Goal: Transaction & Acquisition: Obtain resource

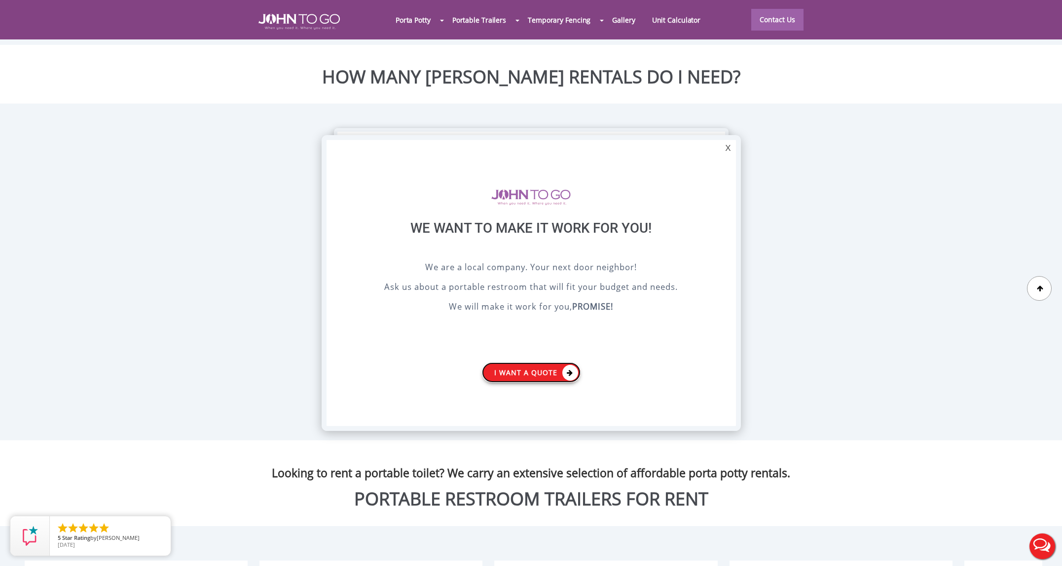
click at [521, 368] on link "I want a Quote" at bounding box center [531, 373] width 99 height 20
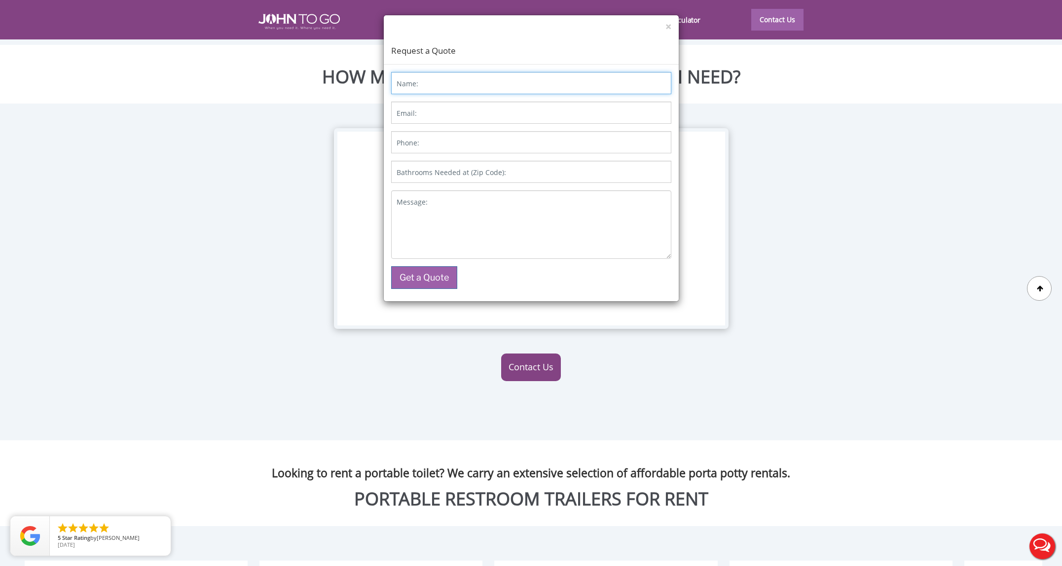
click at [430, 84] on input "Name:" at bounding box center [531, 83] width 280 height 22
type input "Ofer Stern"
type input "sternmo@gmail.com"
type input "9178174574"
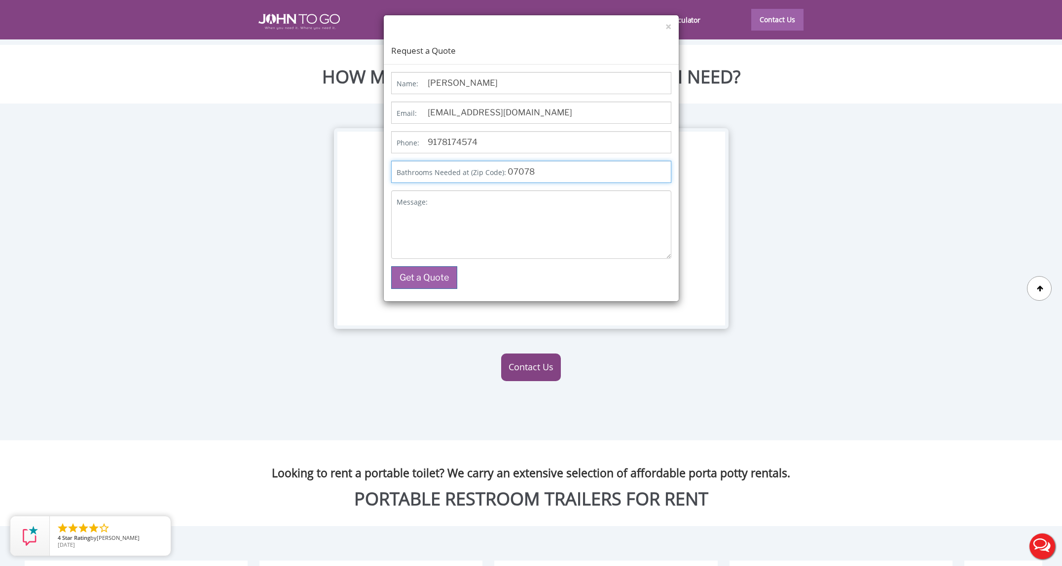
click at [550, 174] on input "07078" at bounding box center [531, 172] width 280 height 22
type input "07041"
click at [458, 206] on textarea "Message:" at bounding box center [531, 224] width 280 height 69
click at [430, 199] on textarea "portable toilet" at bounding box center [531, 224] width 280 height 69
click at [506, 199] on textarea "one portable toilet" at bounding box center [531, 224] width 280 height 69
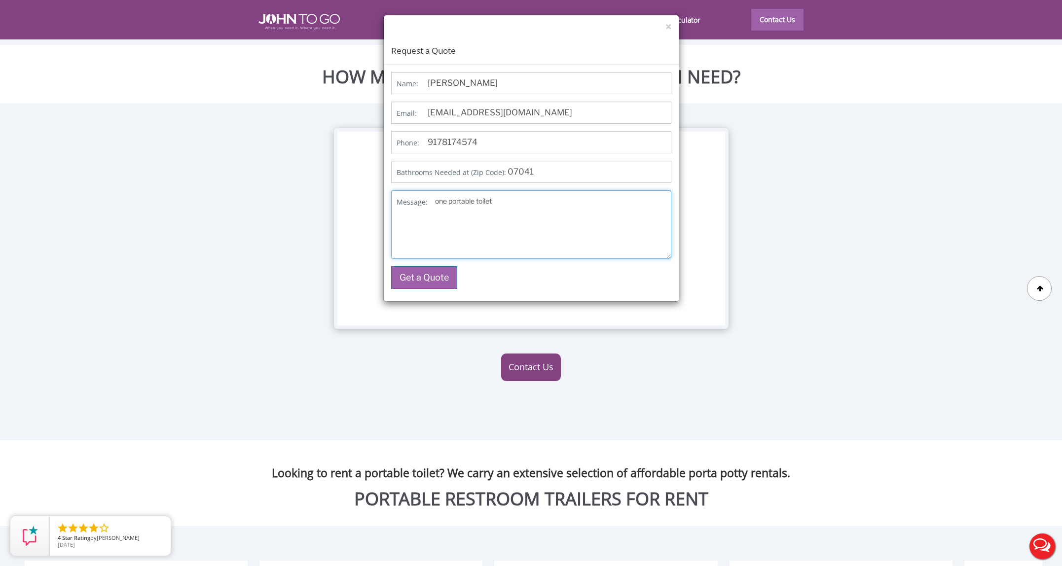
click at [451, 206] on textarea "one portable toilet" at bounding box center [531, 224] width 280 height 69
click at [442, 211] on textarea "one portable toilet 18 10'" at bounding box center [531, 224] width 280 height 69
click at [467, 212] on textarea "one portable toilet 18x 10'" at bounding box center [531, 224] width 280 height 69
type textarea "one portable toilet 18x 10' temp fencing pannels"
click at [426, 279] on button "Get a Quote" at bounding box center [424, 277] width 66 height 23
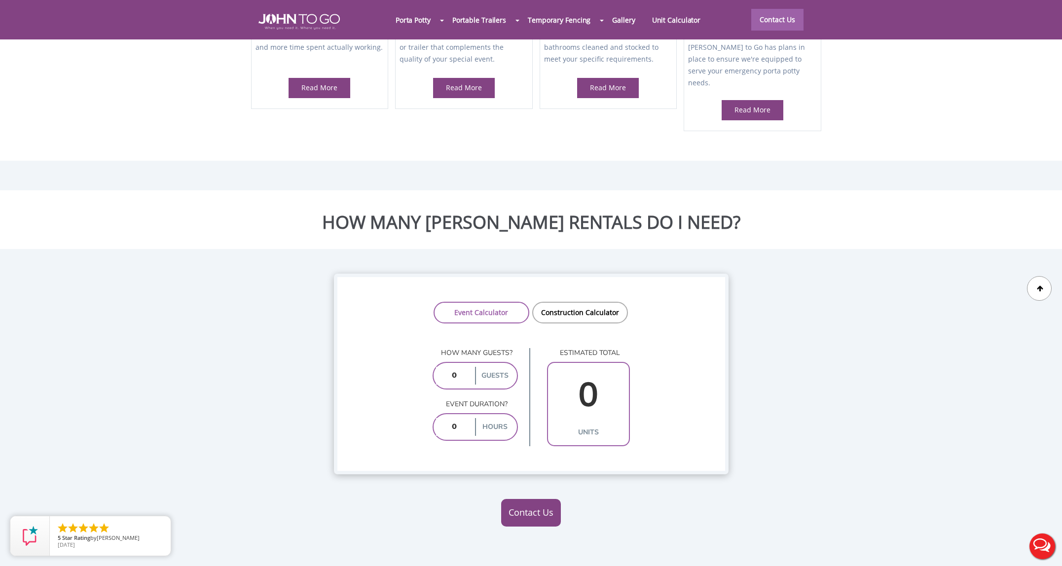
scroll to position [686, 0]
click at [584, 368] on input "0" at bounding box center [589, 396] width 76 height 57
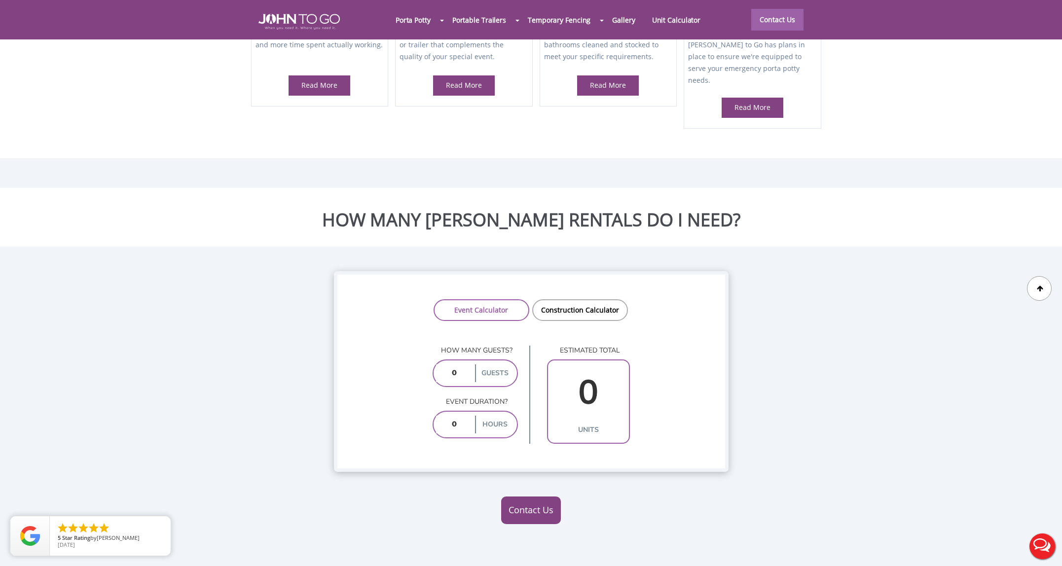
scroll to position [690, 0]
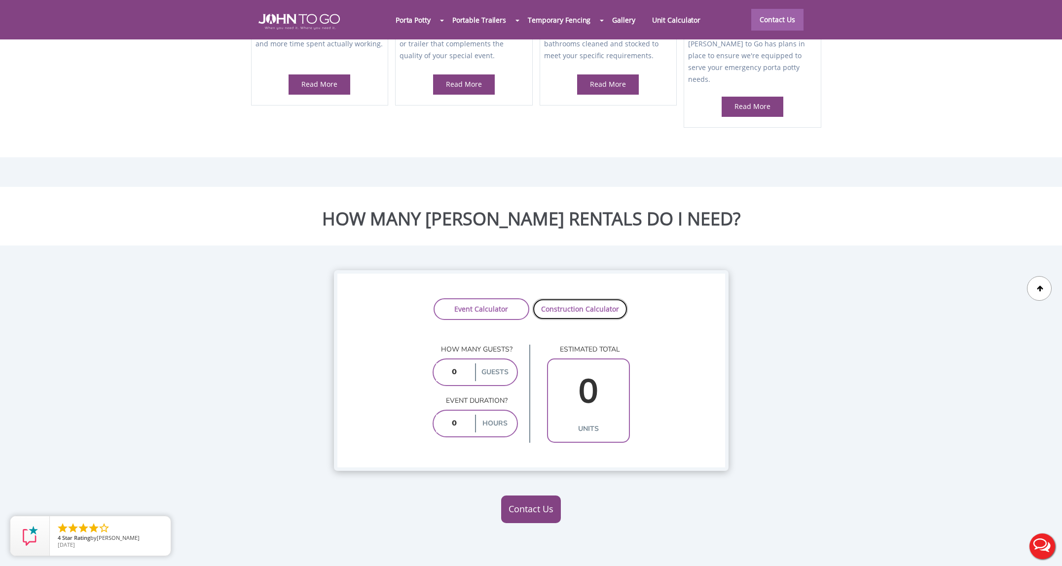
click at [573, 298] on link "Construction Calculator" at bounding box center [580, 309] width 96 height 22
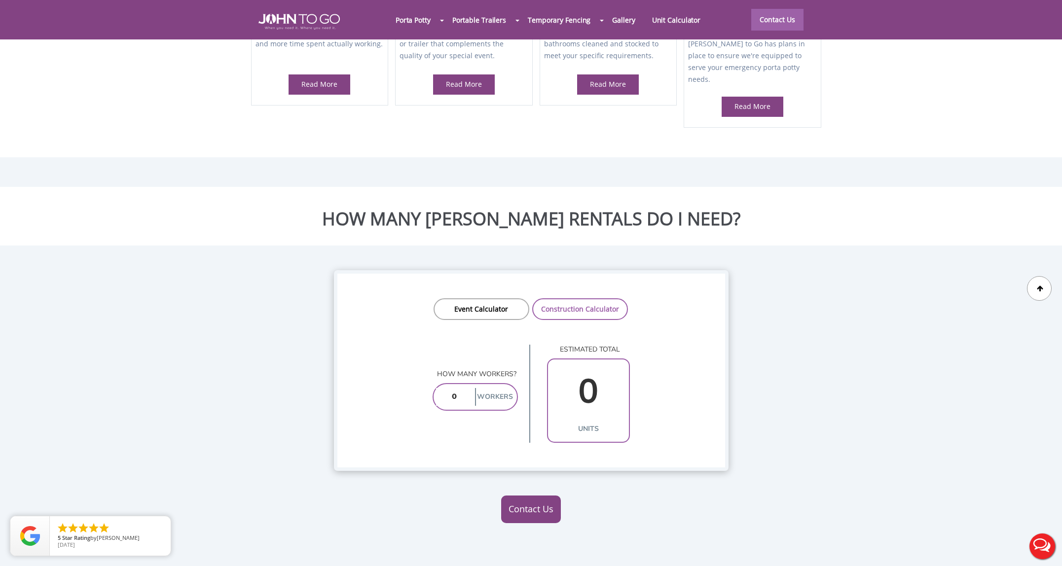
click at [459, 388] on input "number" at bounding box center [454, 397] width 37 height 18
type input "5"
type input "1"
type input "7"
type input "1"
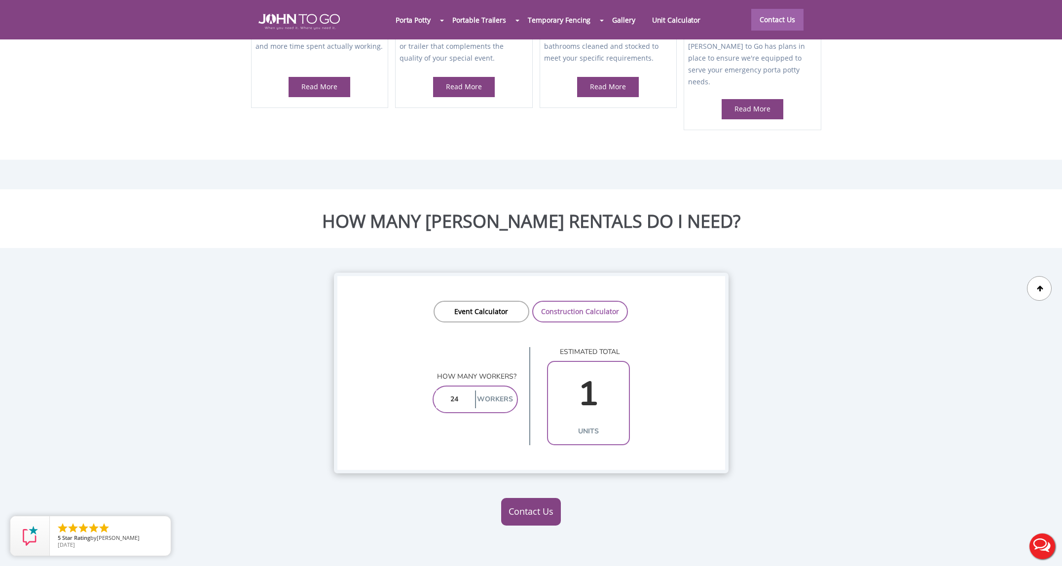
scroll to position [684, 0]
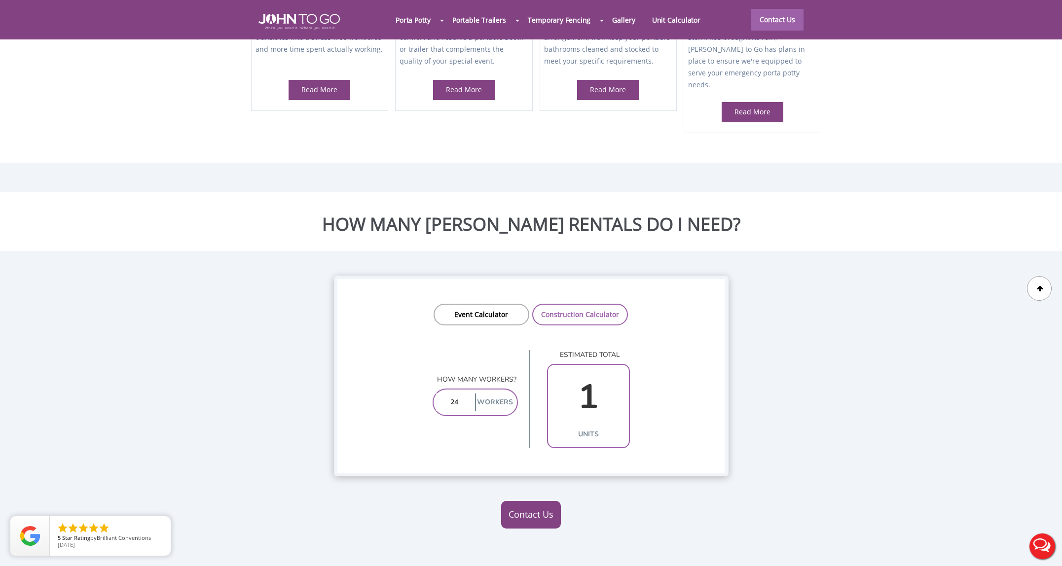
click at [493, 394] on label "Workers" at bounding box center [494, 403] width 39 height 18
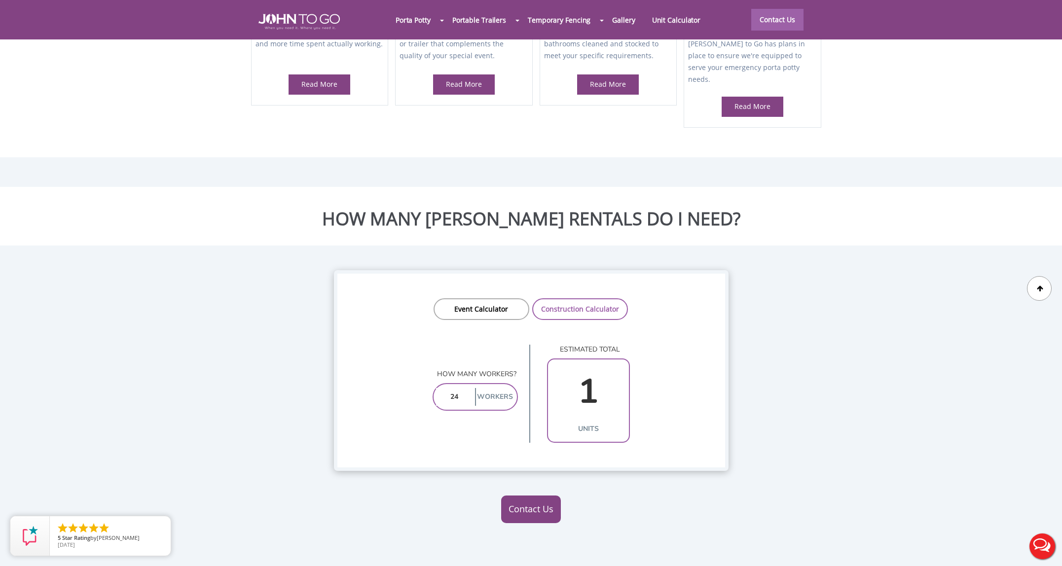
scroll to position [695, 0]
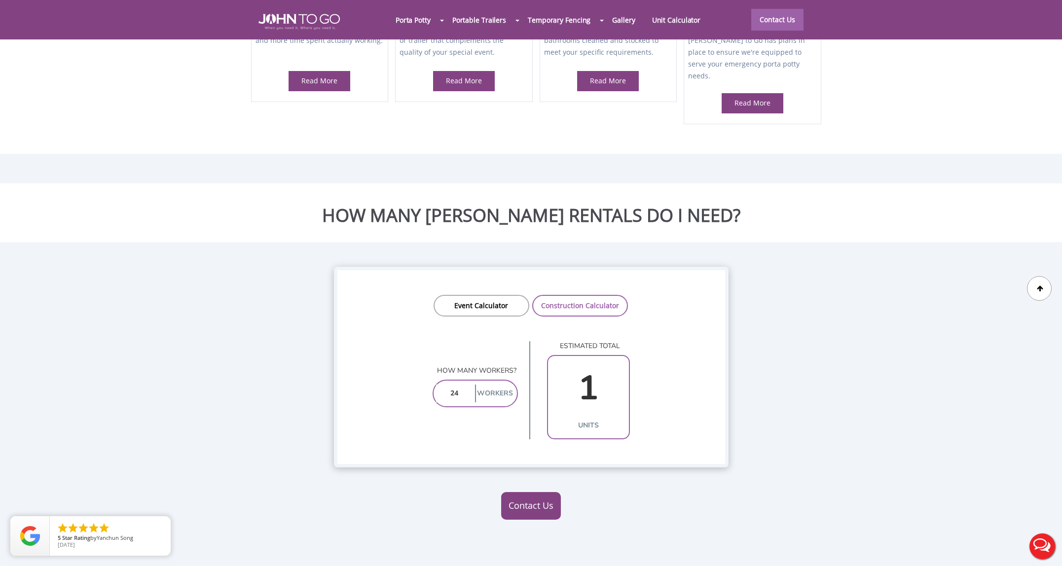
click at [463, 385] on input "24" at bounding box center [454, 394] width 37 height 18
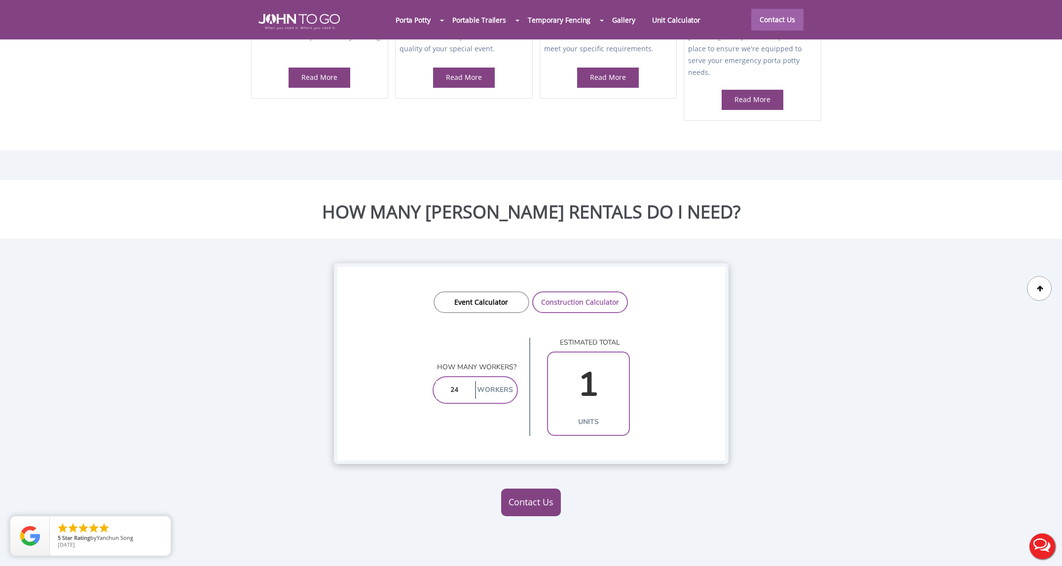
scroll to position [699, 0]
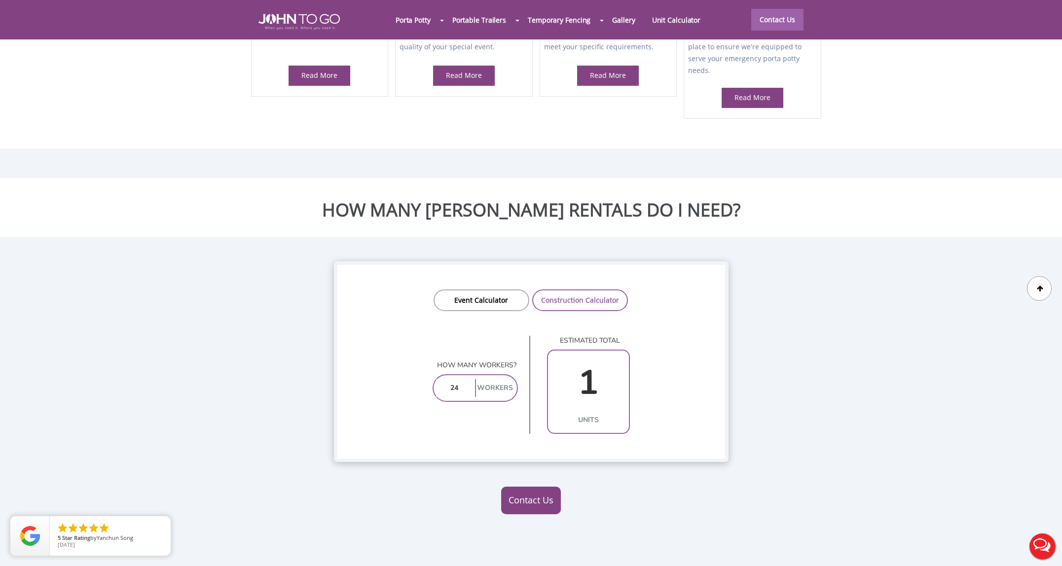
type input "2"
type input "3"
type input "1"
type input "35"
type input "4"
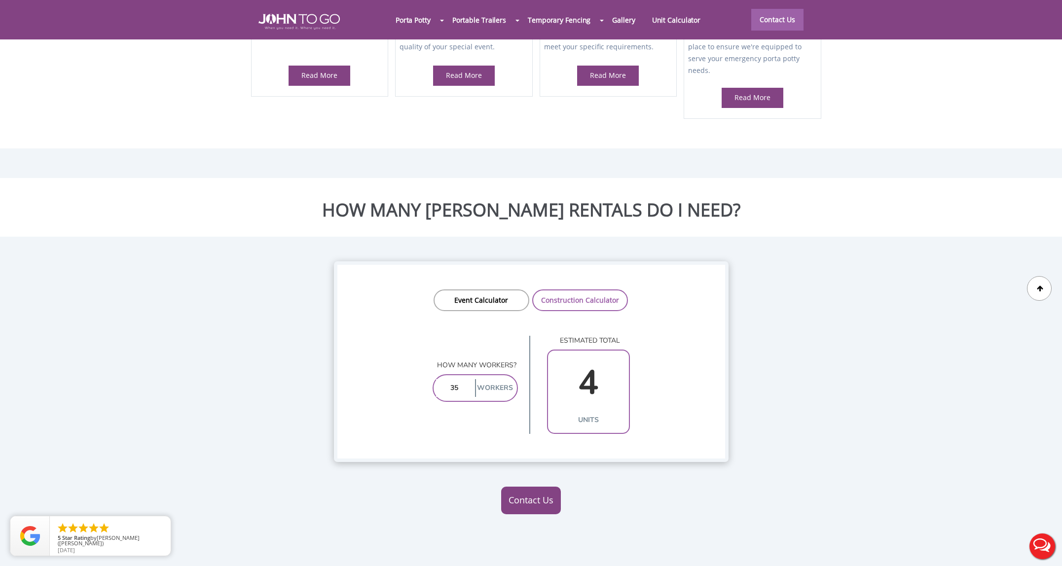
type input "3"
type input "1"
type input "2"
type input "1"
type input "24"
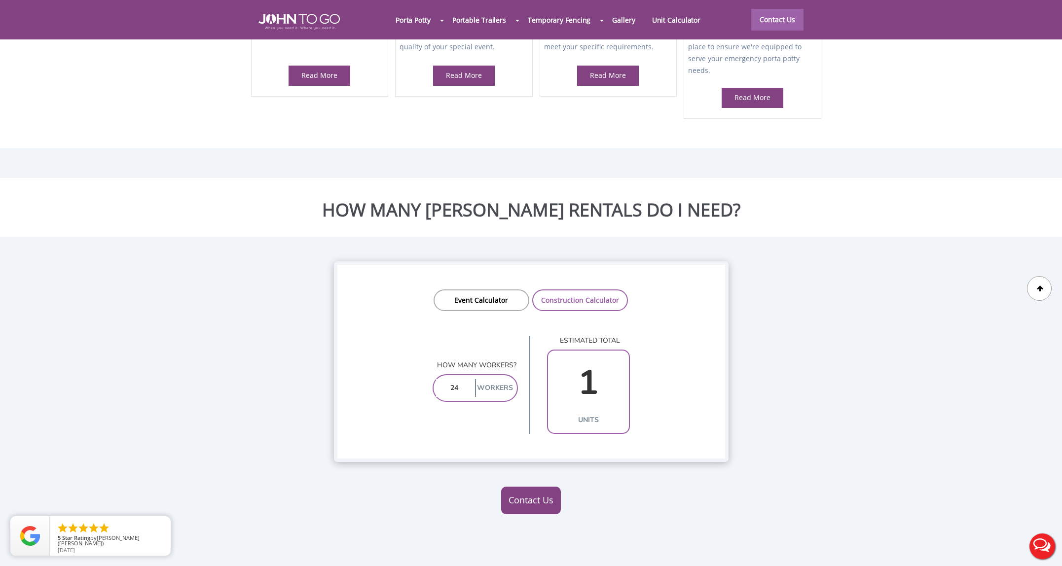
type input "3"
type input "2"
type input "1"
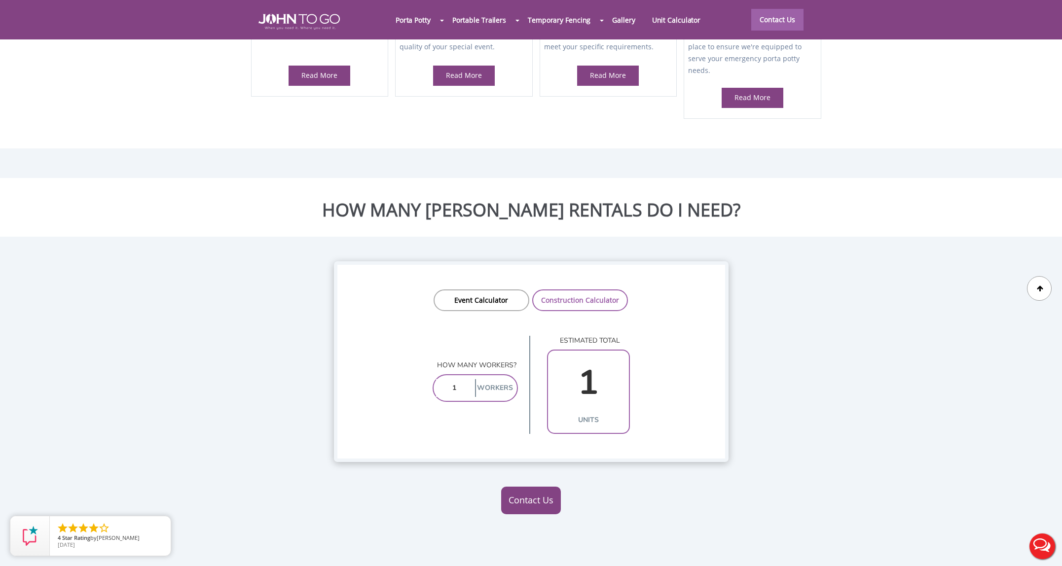
type input "12"
type input "2"
type input "1"
type input "8"
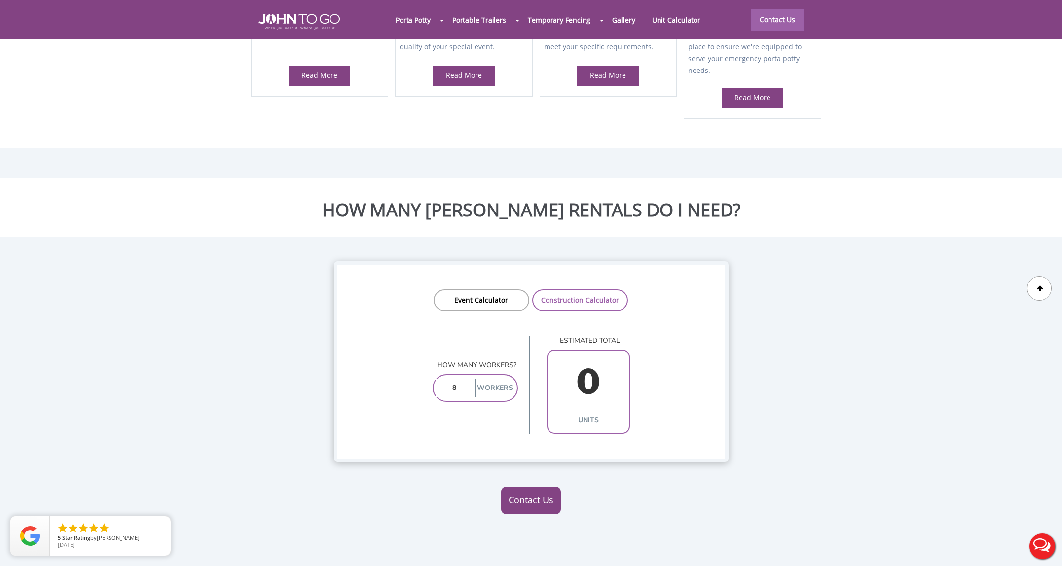
type input "1"
type input "8"
click at [540, 487] on link "Contact Us" at bounding box center [531, 501] width 60 height 28
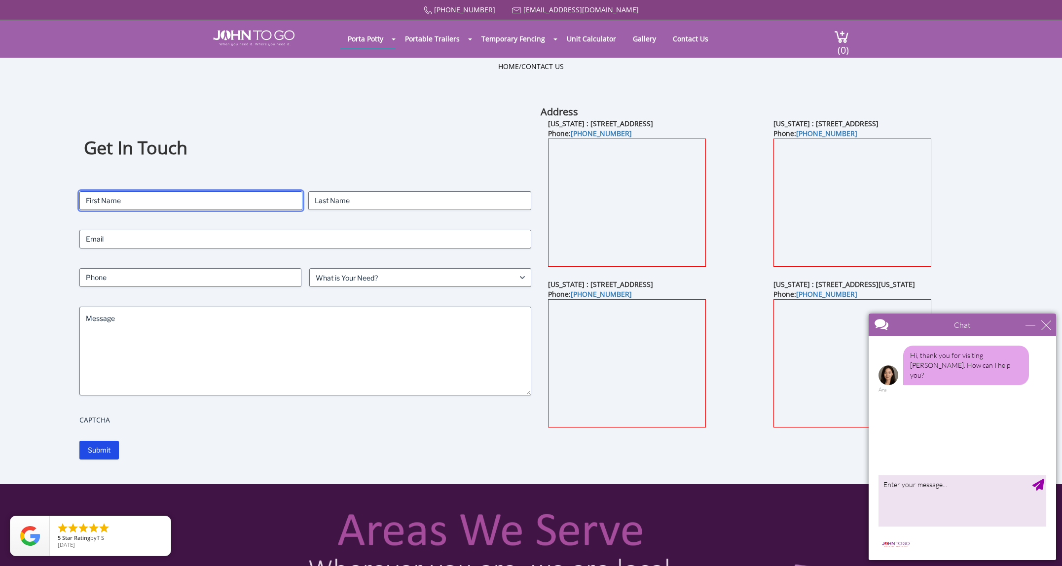
click at [144, 203] on input "First" at bounding box center [190, 200] width 223 height 19
type input "Ofer"
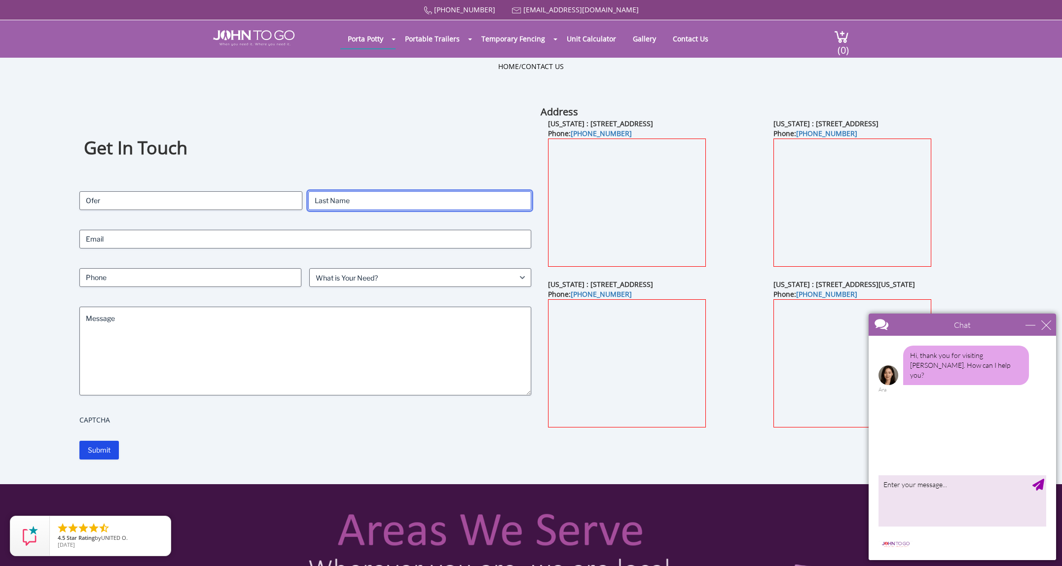
type input "Stern"
type input "sternmo@gmail.com"
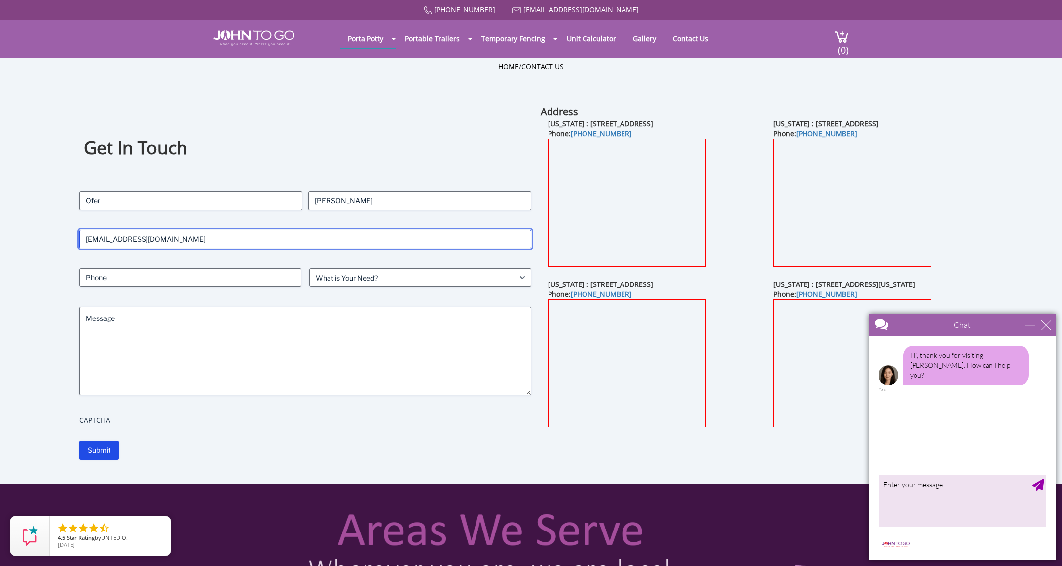
type input "9178174574"
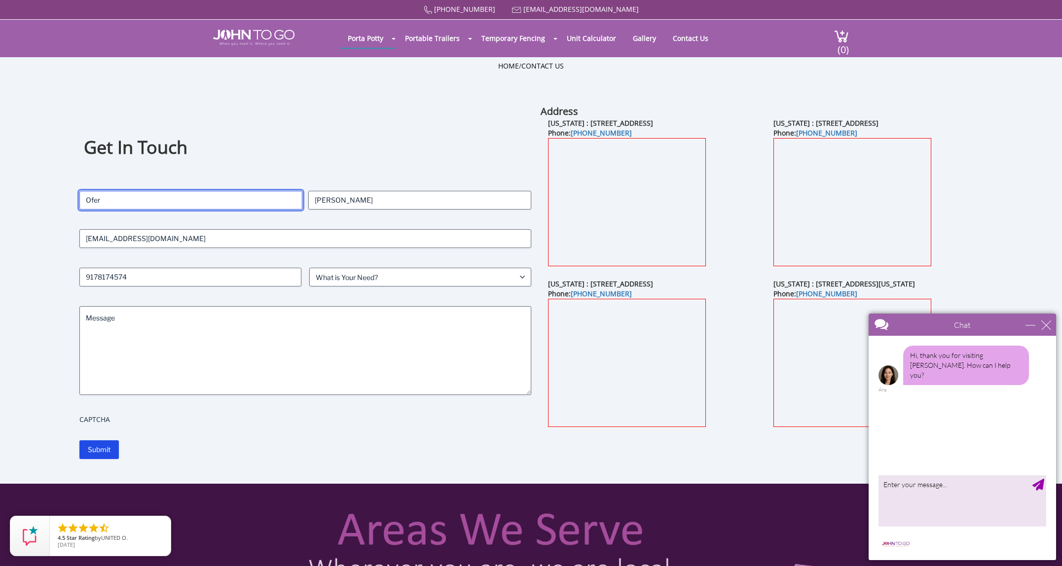
scroll to position [7, 0]
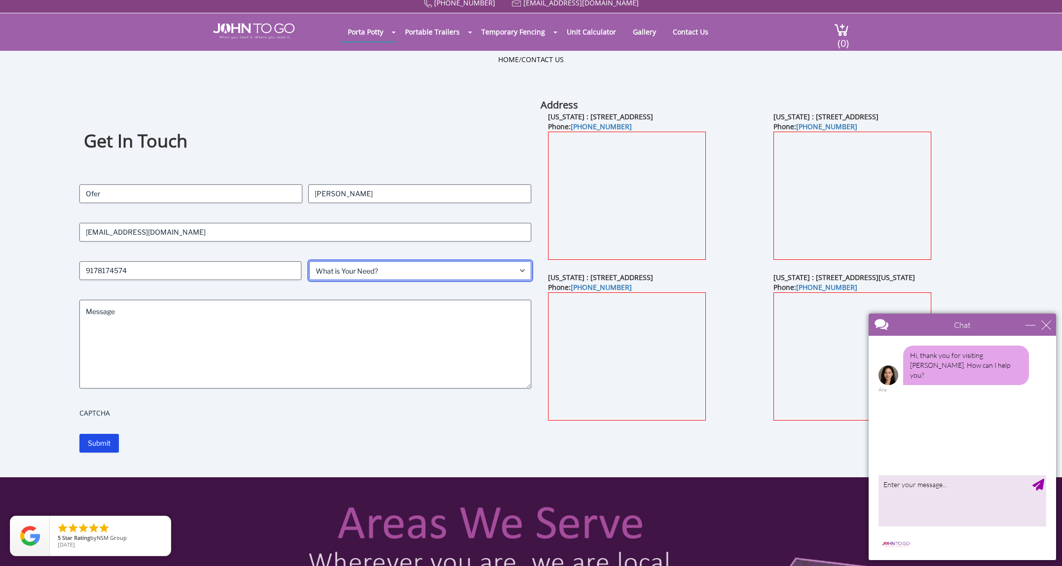
click at [345, 268] on select "What is Your Need? Business Residential Government Event" at bounding box center [420, 270] width 222 height 19
select select "Business"
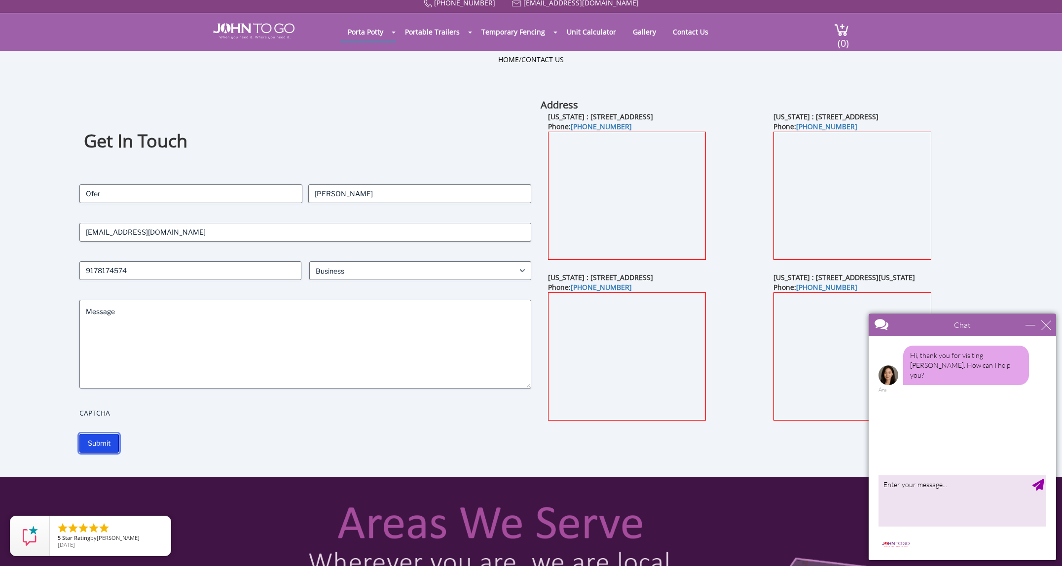
click at [99, 440] on input "Submit" at bounding box center [98, 443] width 39 height 19
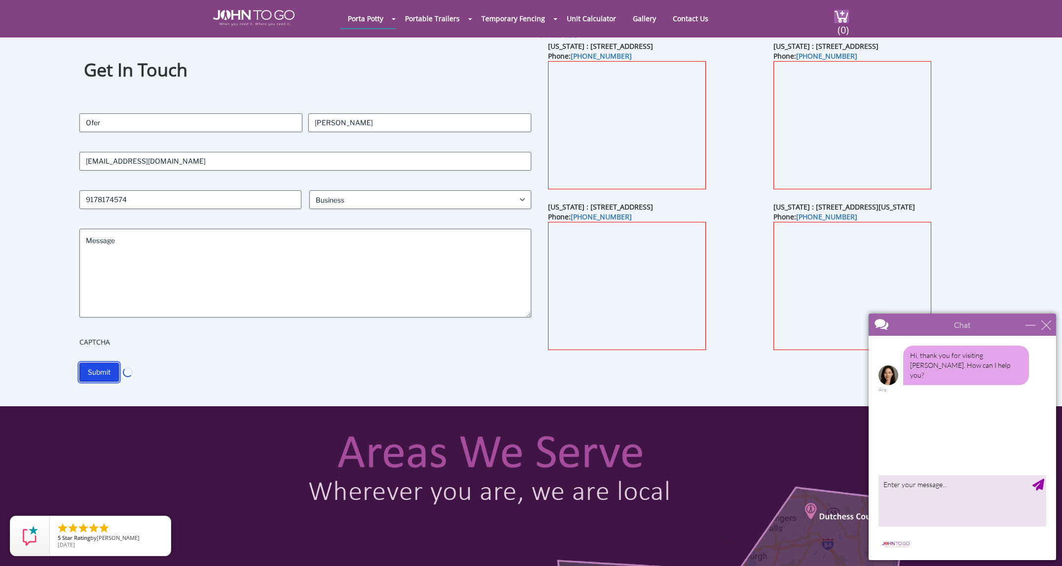
scroll to position [45, 0]
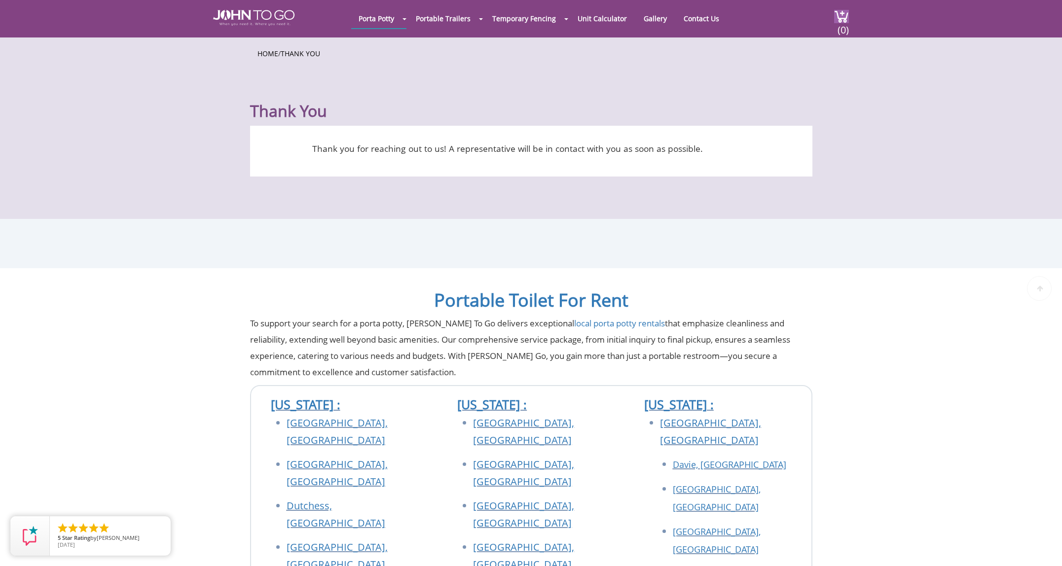
scroll to position [62, 0]
